Goal: Task Accomplishment & Management: Manage account settings

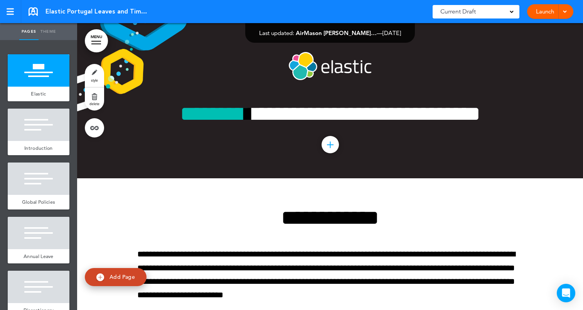
click at [539, 14] on link "Launch" at bounding box center [545, 11] width 24 height 15
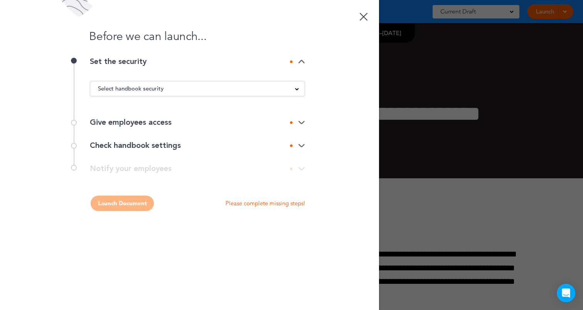
click at [195, 89] on div "Select handbook security" at bounding box center [197, 88] width 214 height 8
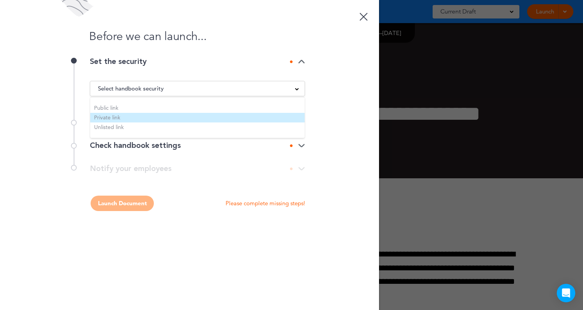
click at [131, 120] on li "Private link" at bounding box center [197, 118] width 214 height 10
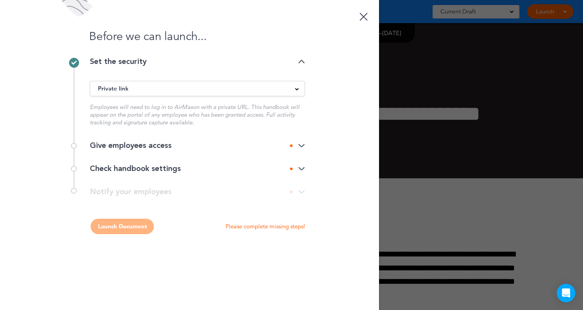
click at [168, 148] on div "Give employees access" at bounding box center [197, 146] width 215 height 8
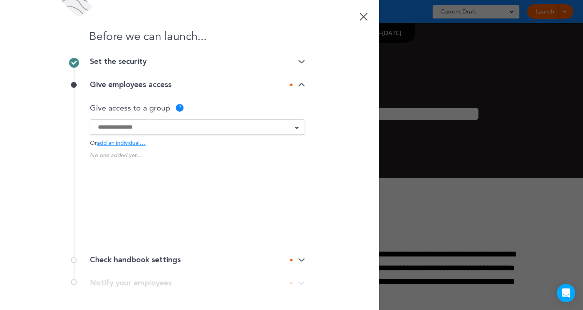
click at [181, 126] on input at bounding box center [192, 127] width 189 height 8
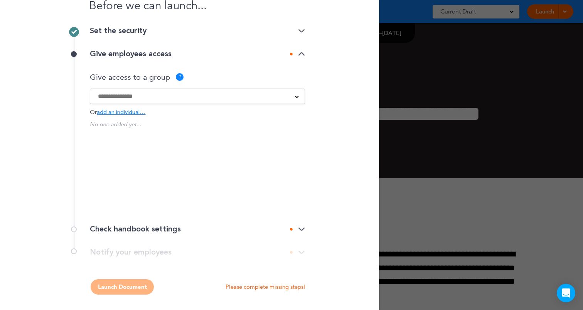
click at [160, 232] on div "Check handbook settings" at bounding box center [197, 230] width 215 height 8
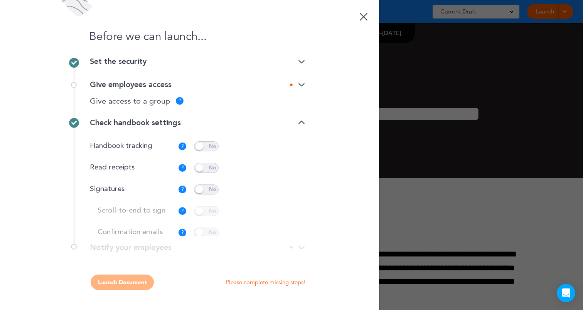
scroll to position [0, 0]
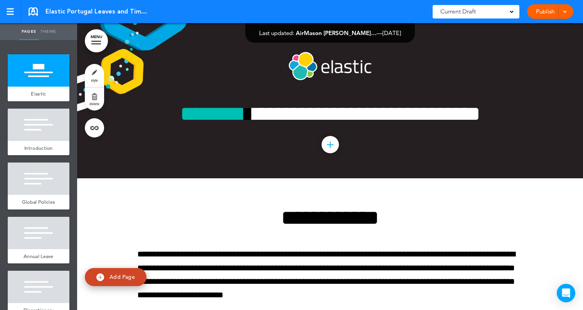
click at [487, 9] on div "Current Draft" at bounding box center [476, 11] width 87 height 13
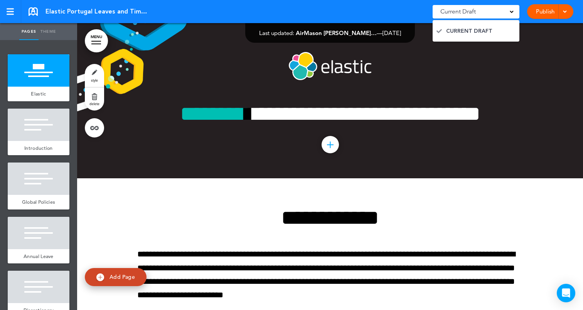
click at [487, 9] on div "Current Draft" at bounding box center [476, 11] width 87 height 13
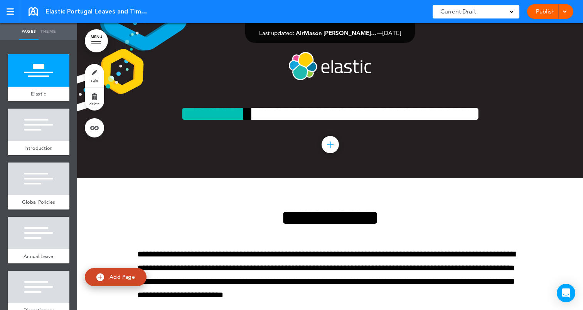
click at [539, 12] on link "Publish" at bounding box center [545, 11] width 24 height 15
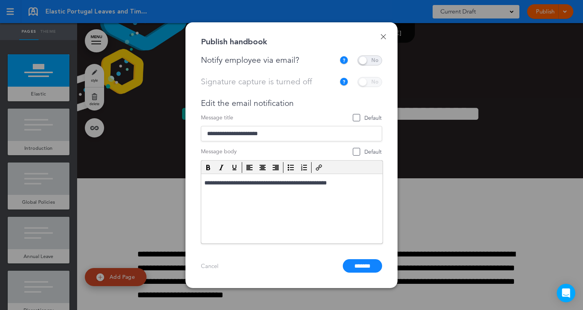
click at [371, 58] on span at bounding box center [369, 61] width 25 height 10
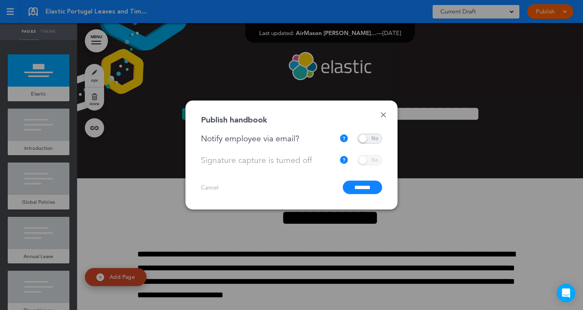
click at [349, 187] on input "*******" at bounding box center [362, 187] width 39 height 13
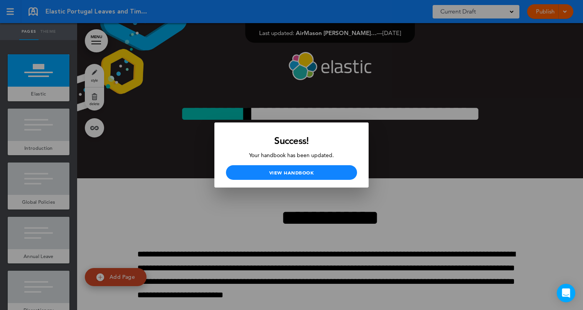
click at [347, 204] on div at bounding box center [291, 155] width 583 height 310
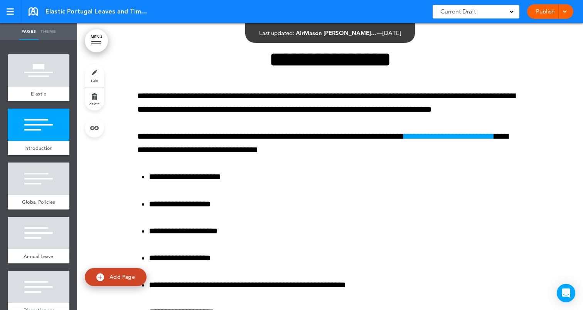
scroll to position [373, 0]
